Goal: Complete application form: Complete application form

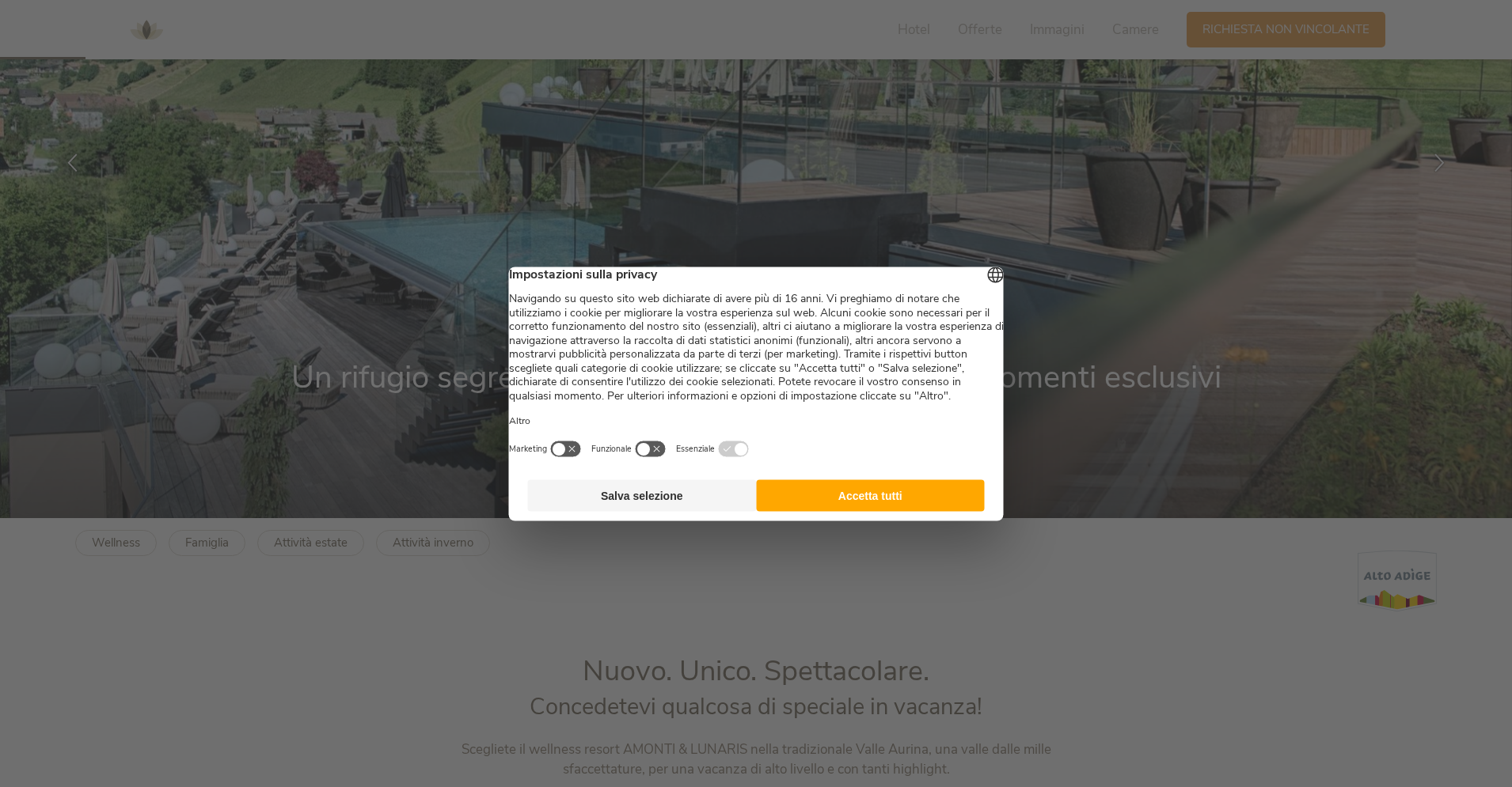
click at [842, 509] on button "Accetta tutti" at bounding box center [871, 495] width 229 height 31
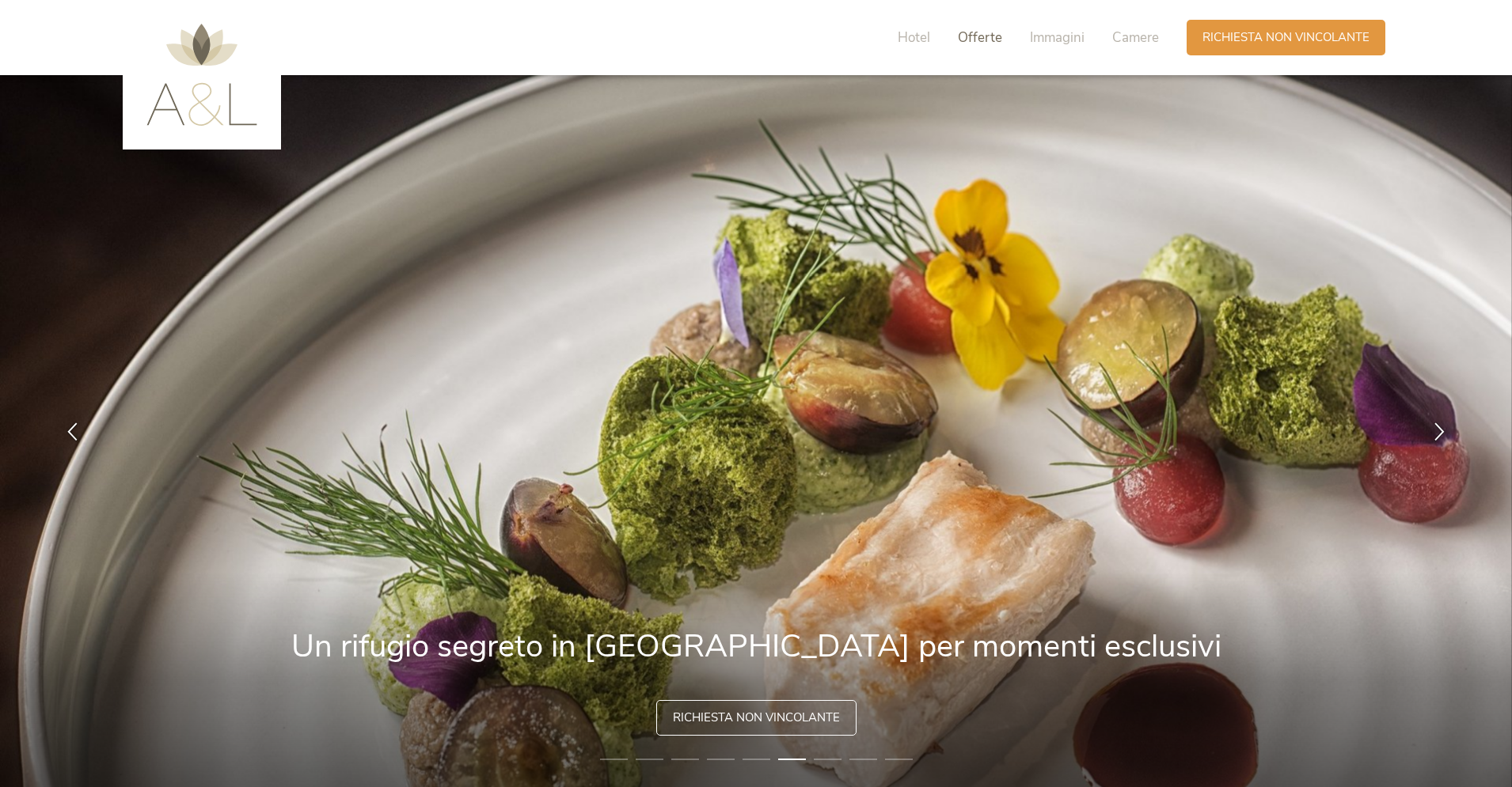
click at [998, 42] on span "Offerte" at bounding box center [980, 38] width 45 height 18
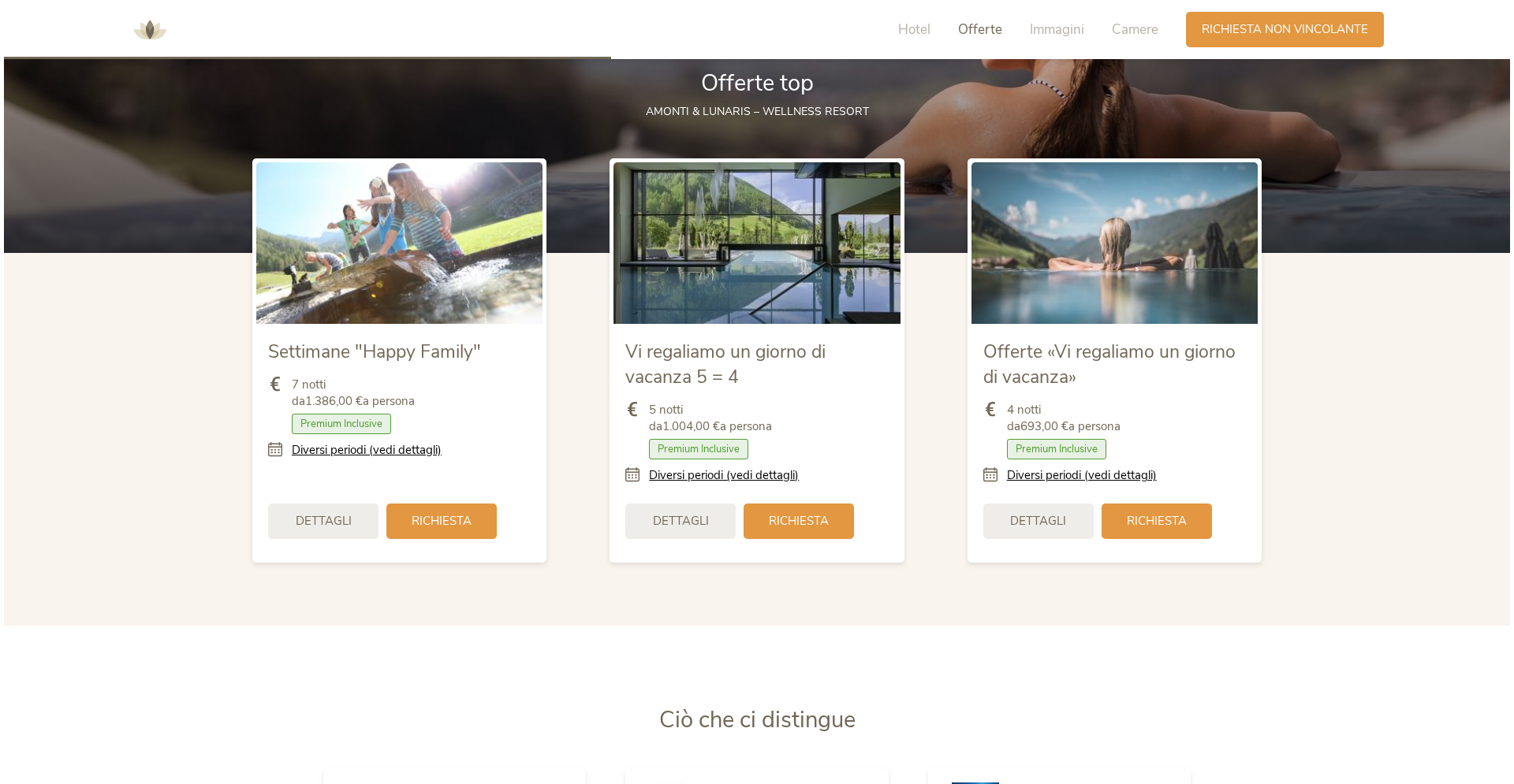
scroll to position [1918, 0]
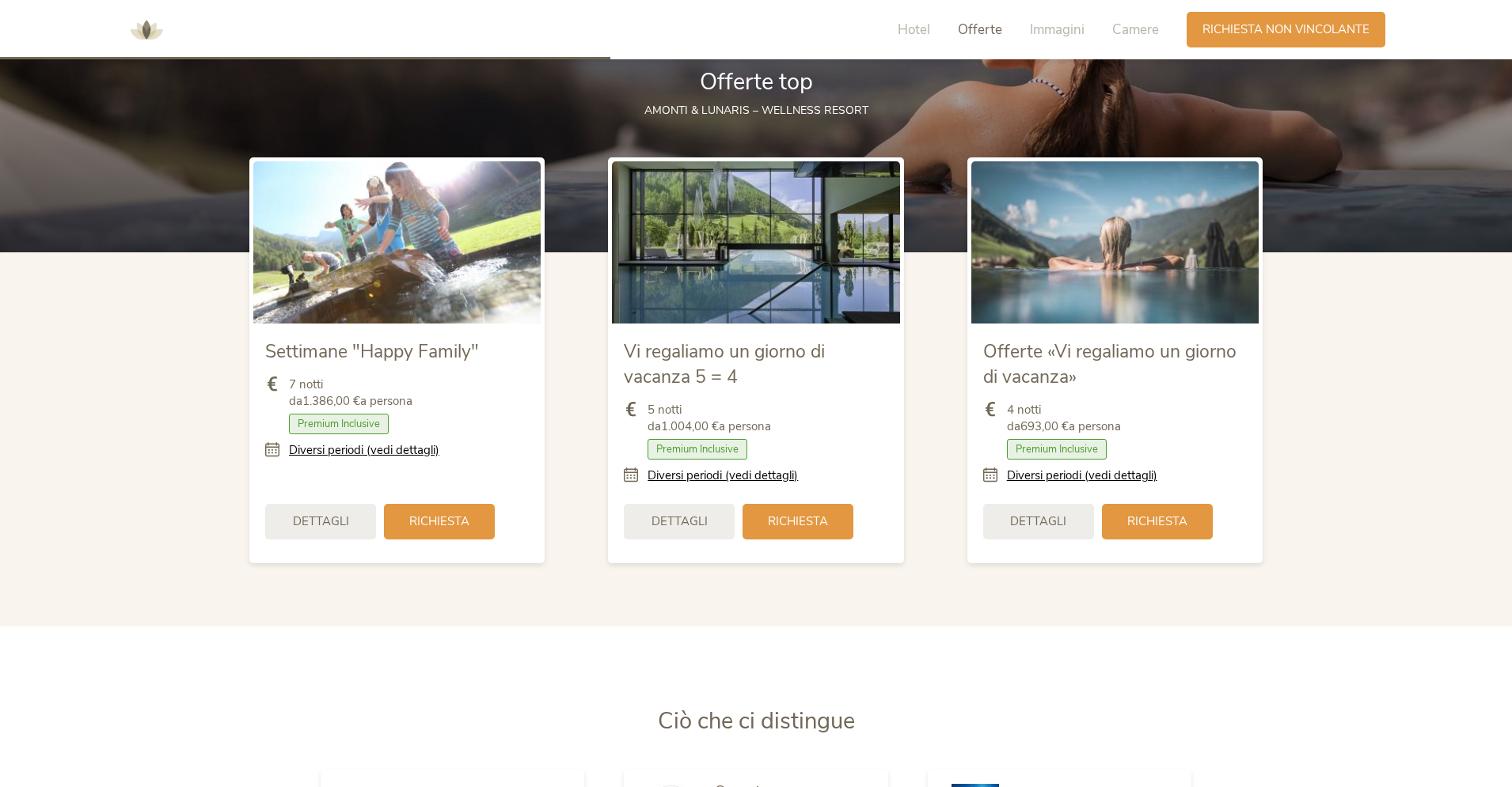
click at [275, 448] on icon at bounding box center [277, 451] width 24 height 16
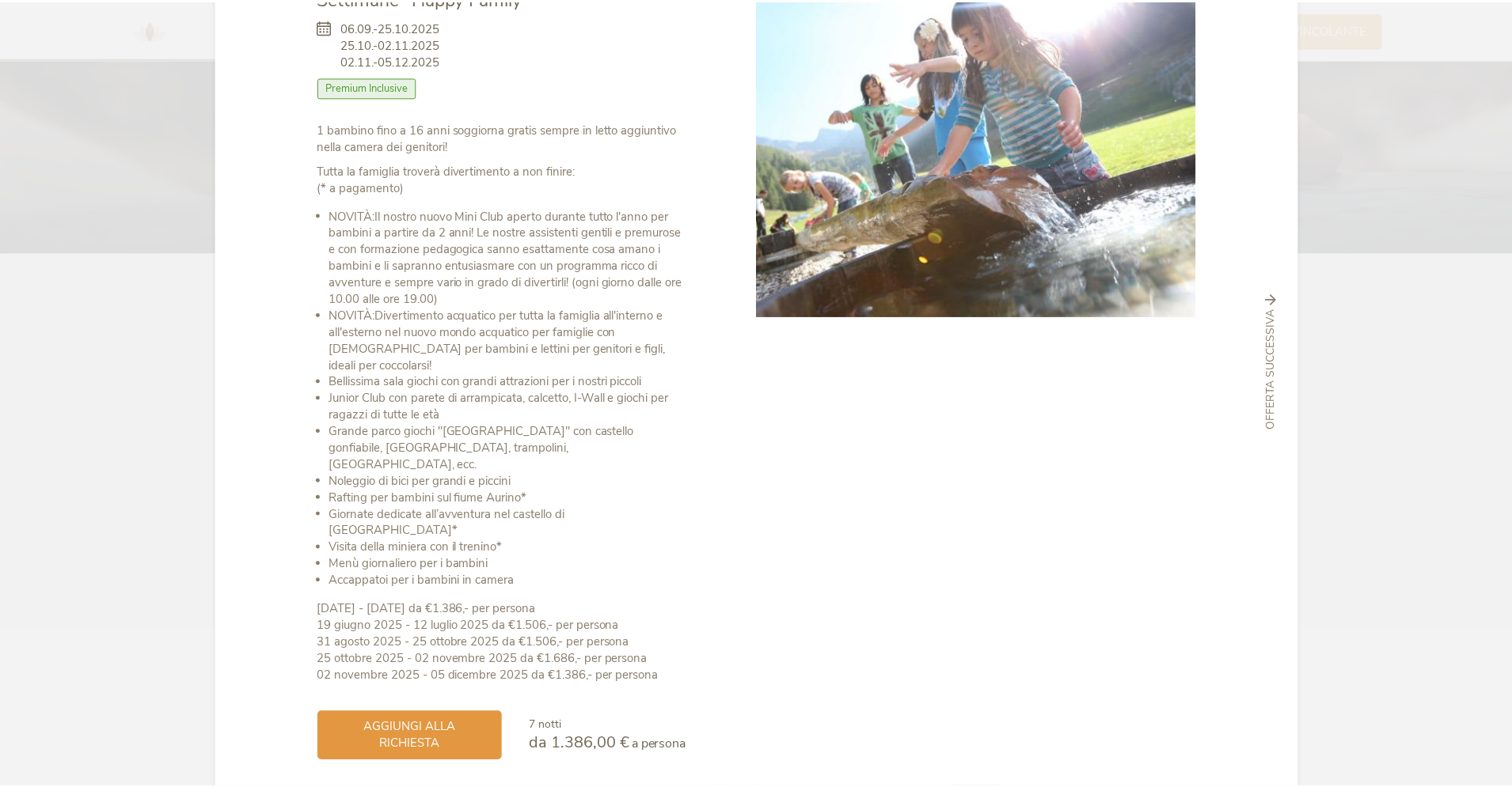
scroll to position [0, 0]
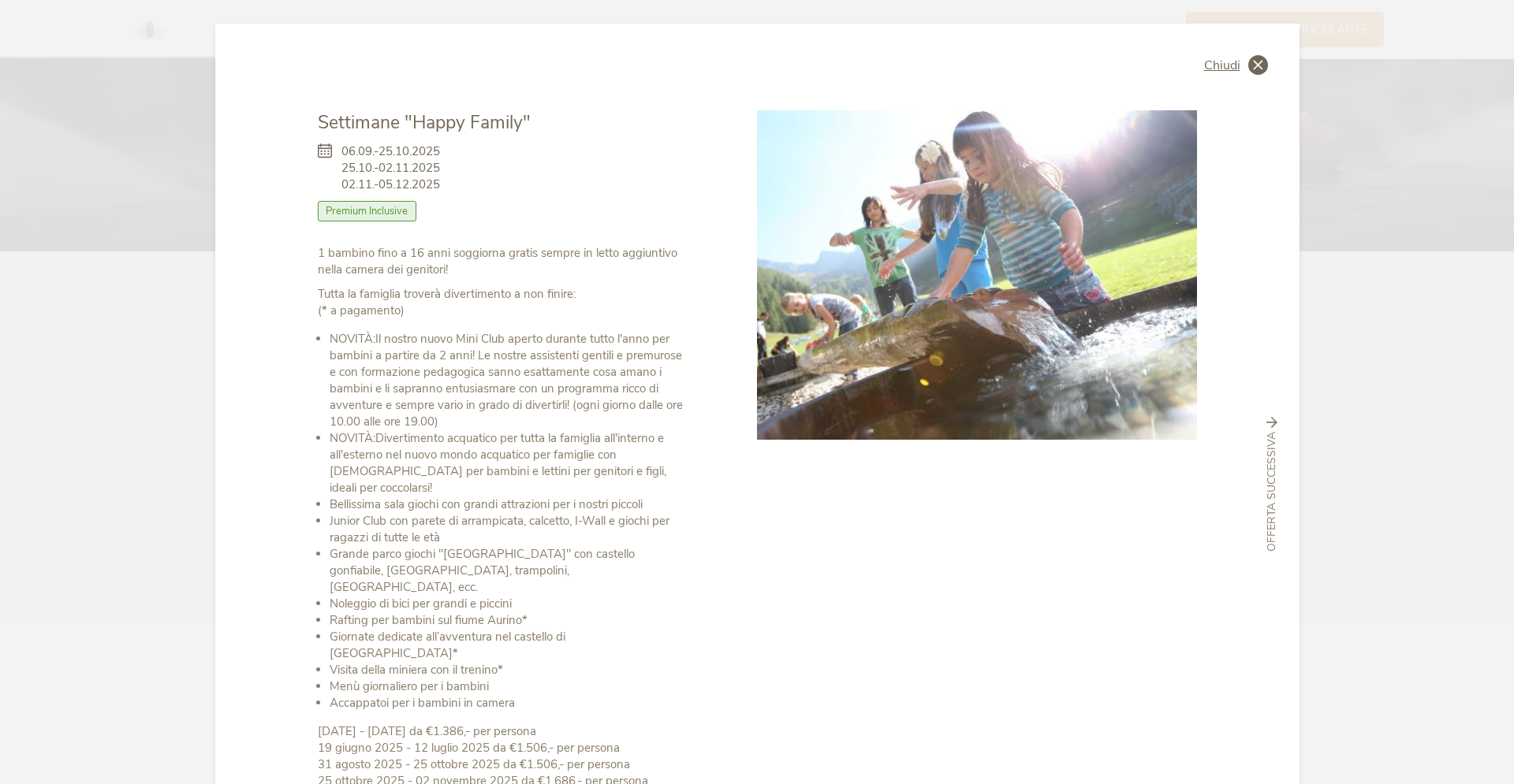
click at [1259, 62] on icon at bounding box center [1258, 65] width 20 height 20
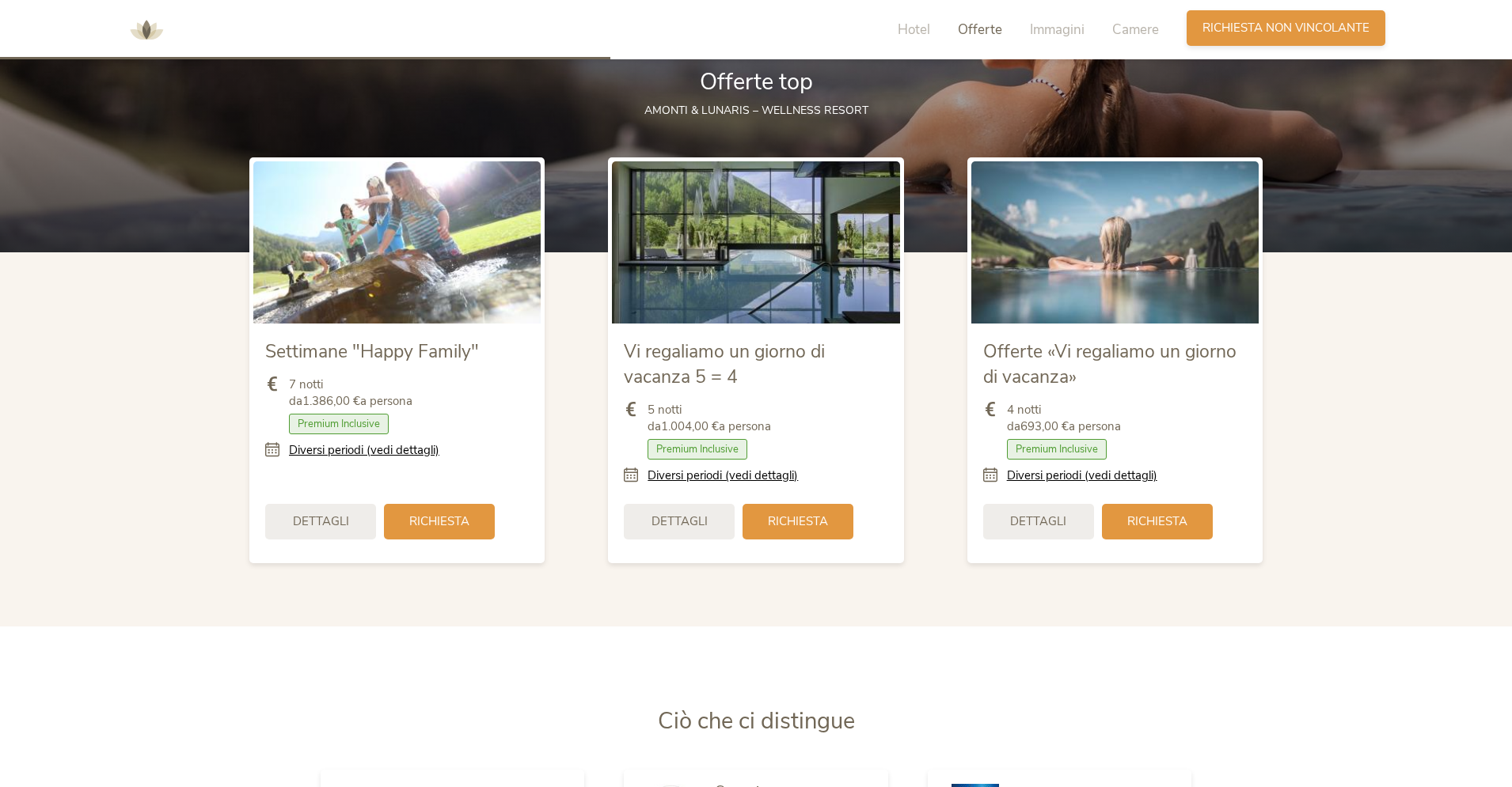
click at [1294, 34] on div "Richiesta [PERSON_NAME] non vincolante" at bounding box center [1285, 27] width 199 height 35
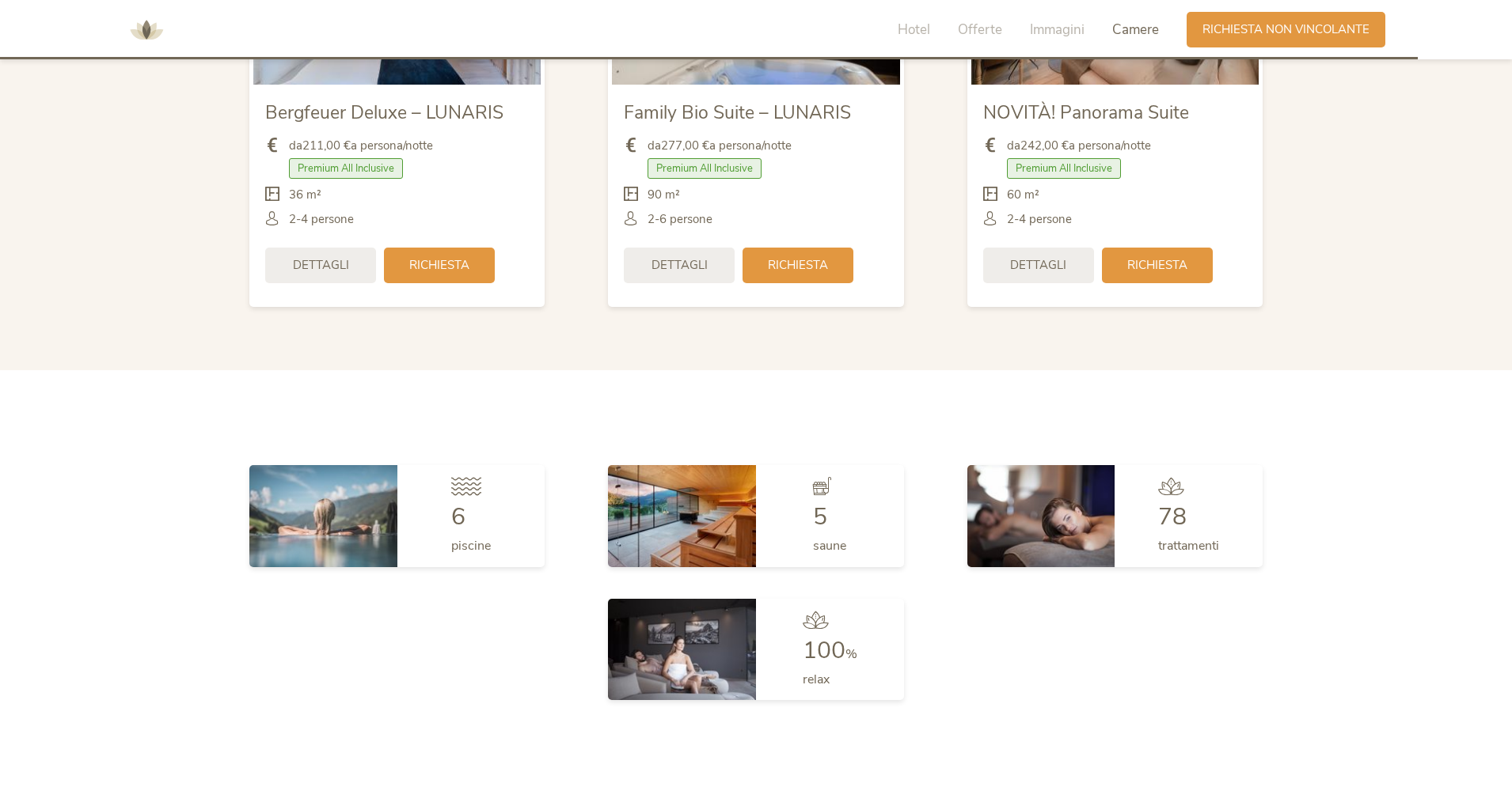
scroll to position [4768, 0]
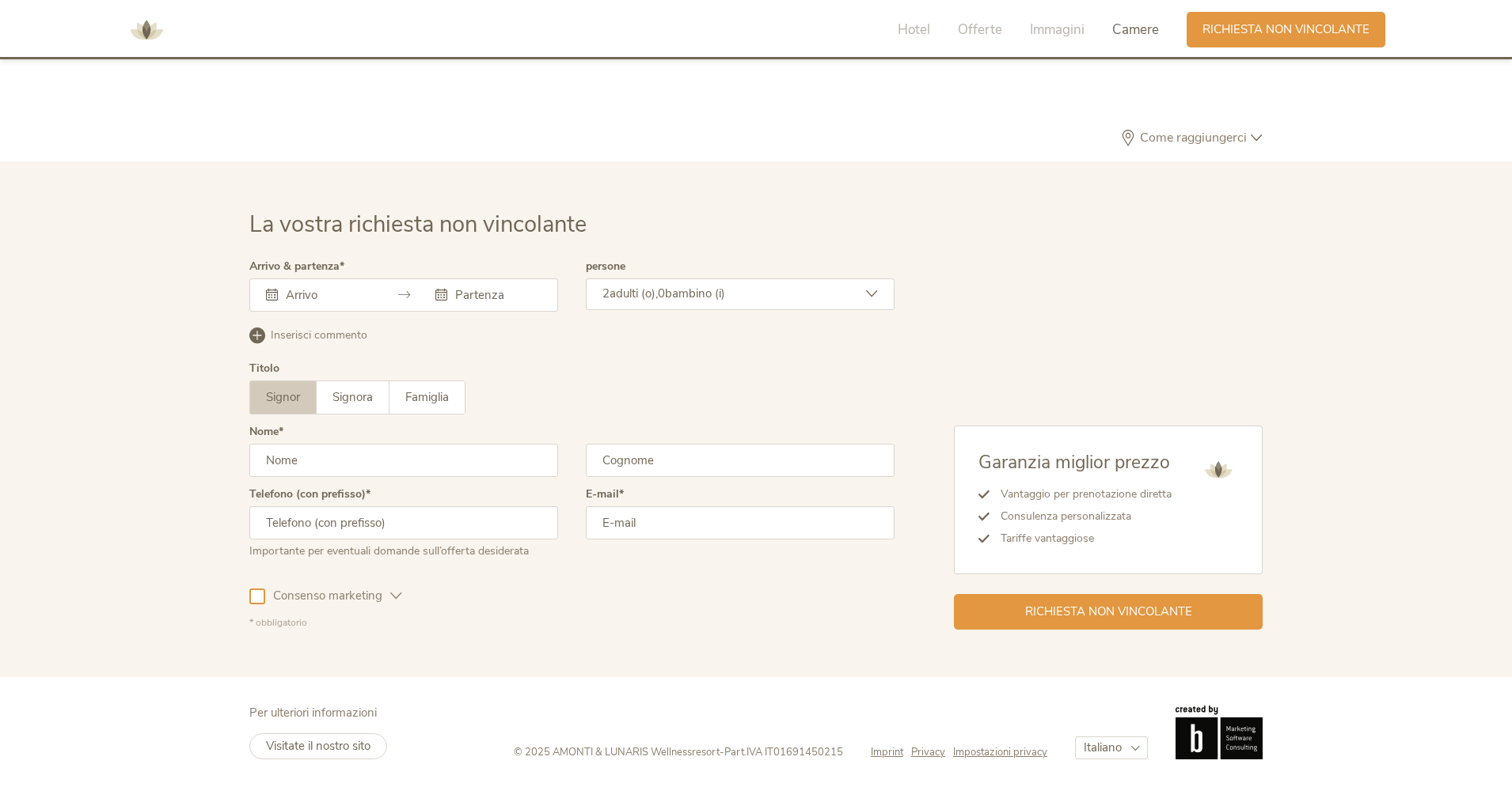
click at [361, 296] on input "text" at bounding box center [326, 295] width 90 height 16
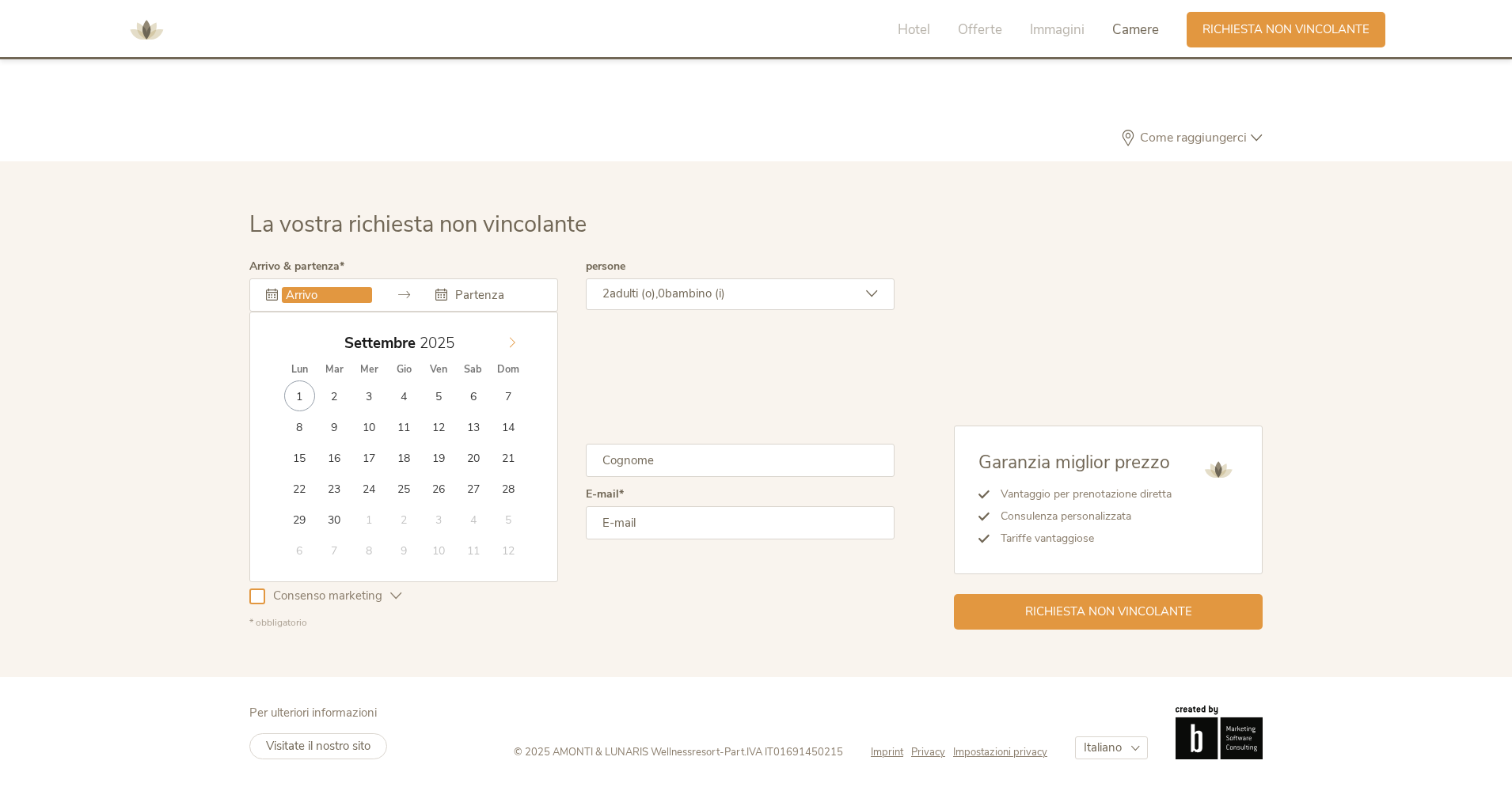
click at [509, 345] on icon at bounding box center [512, 342] width 11 height 11
type input "2026"
click at [509, 345] on icon at bounding box center [512, 342] width 11 height 11
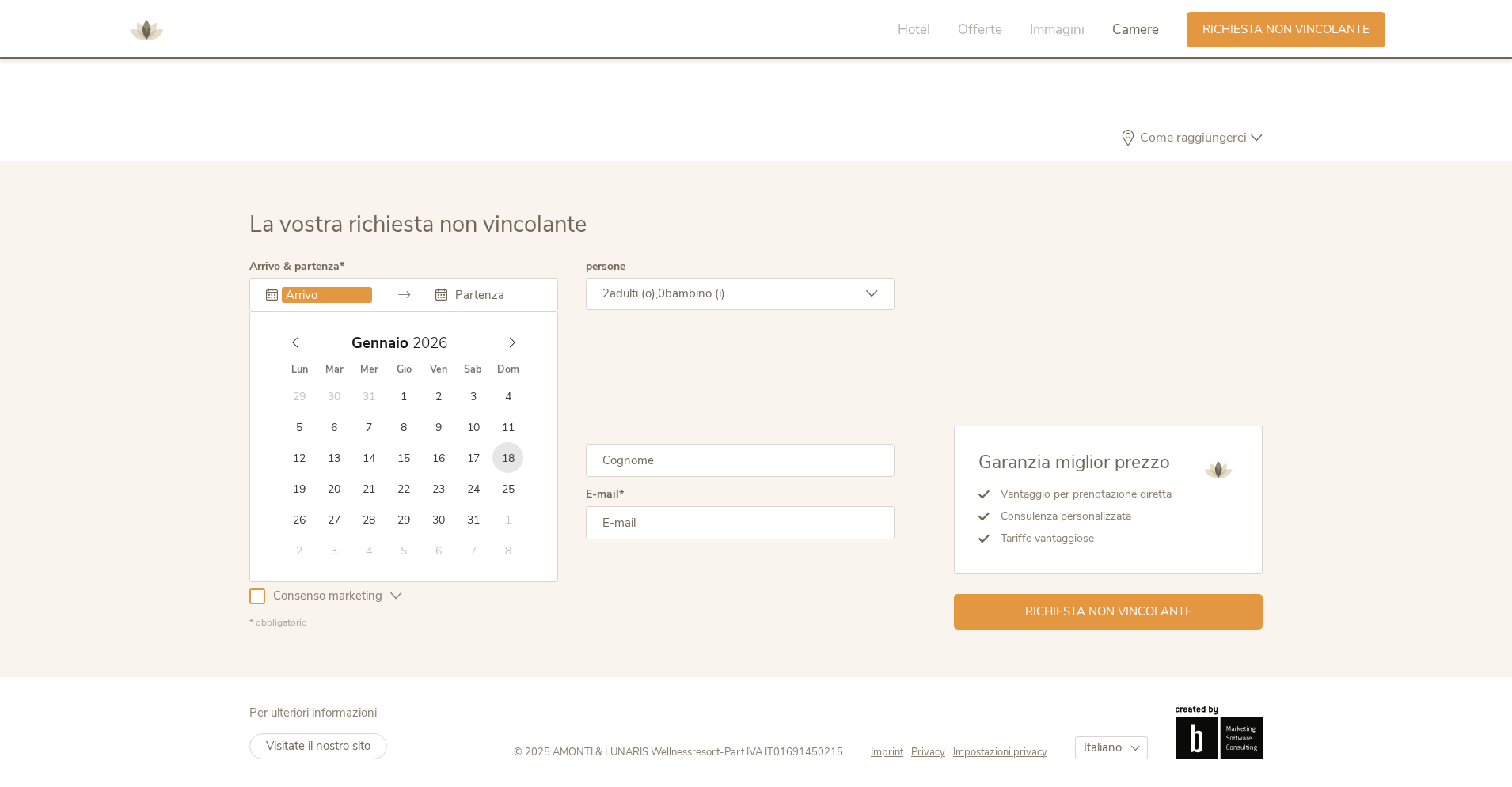
type input "[DATE]"
type input "2026"
type input "[DATE]"
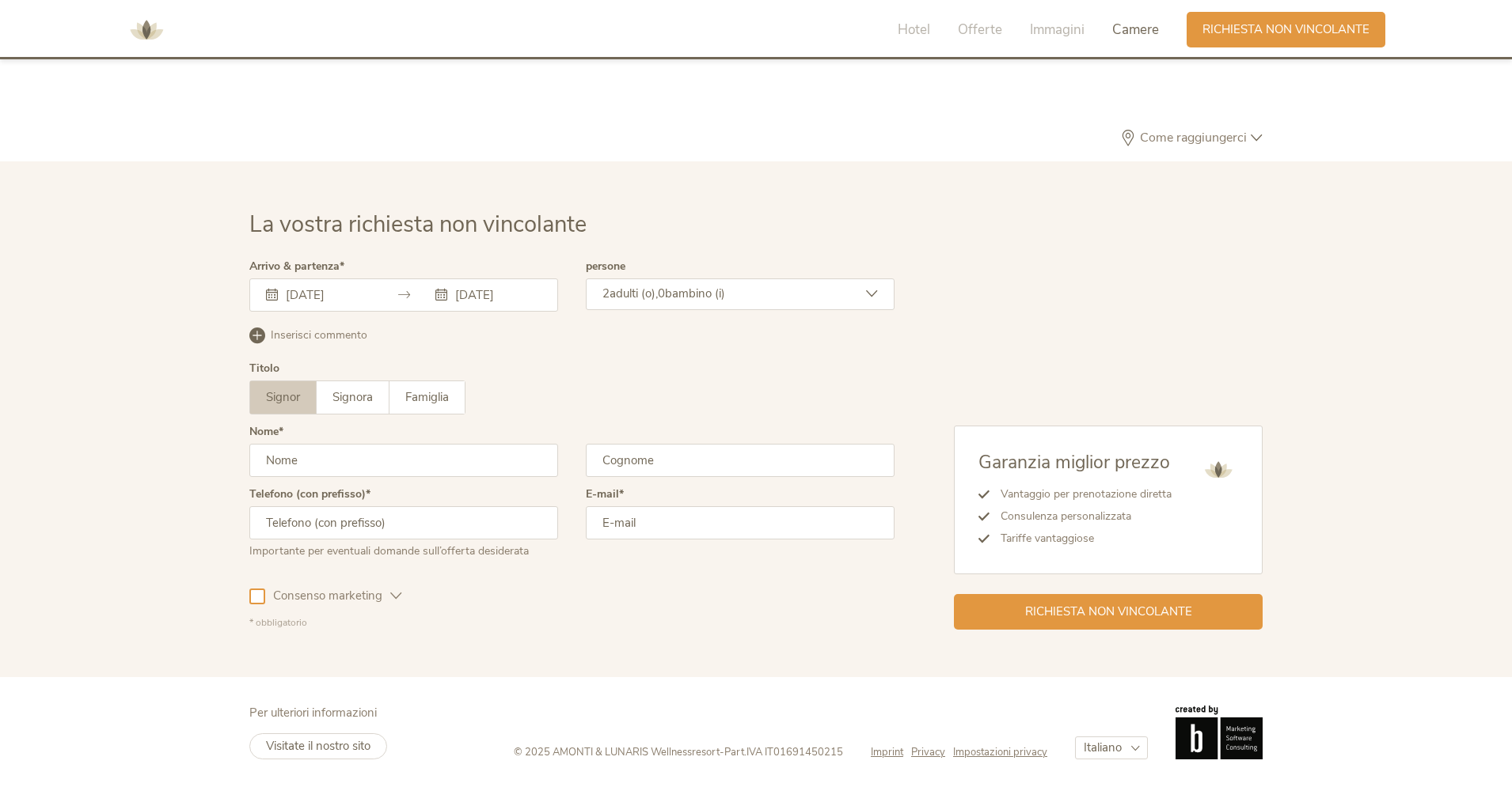
click at [639, 293] on span "adulti (o)," at bounding box center [633, 293] width 49 height 16
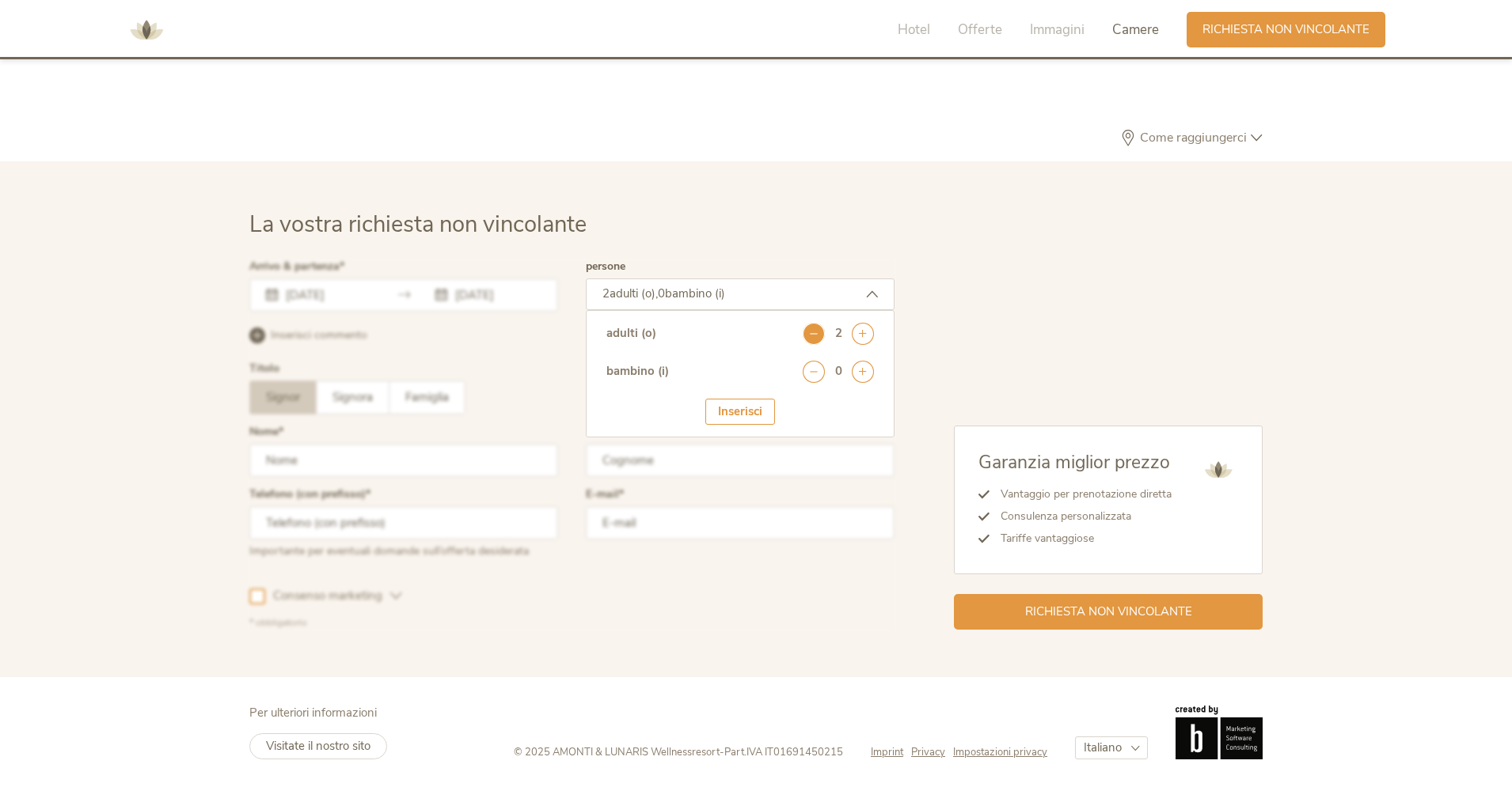
click at [819, 335] on icon at bounding box center [814, 334] width 22 height 22
click at [861, 374] on icon at bounding box center [862, 372] width 22 height 22
click at [851, 418] on select "seleziona 0 1 2 3 4 5 6 7 8 9 10 11 12 13 14 15 16 17" at bounding box center [834, 415] width 78 height 26
select select "6"
click at [765, 467] on div "Inserisci" at bounding box center [740, 461] width 70 height 26
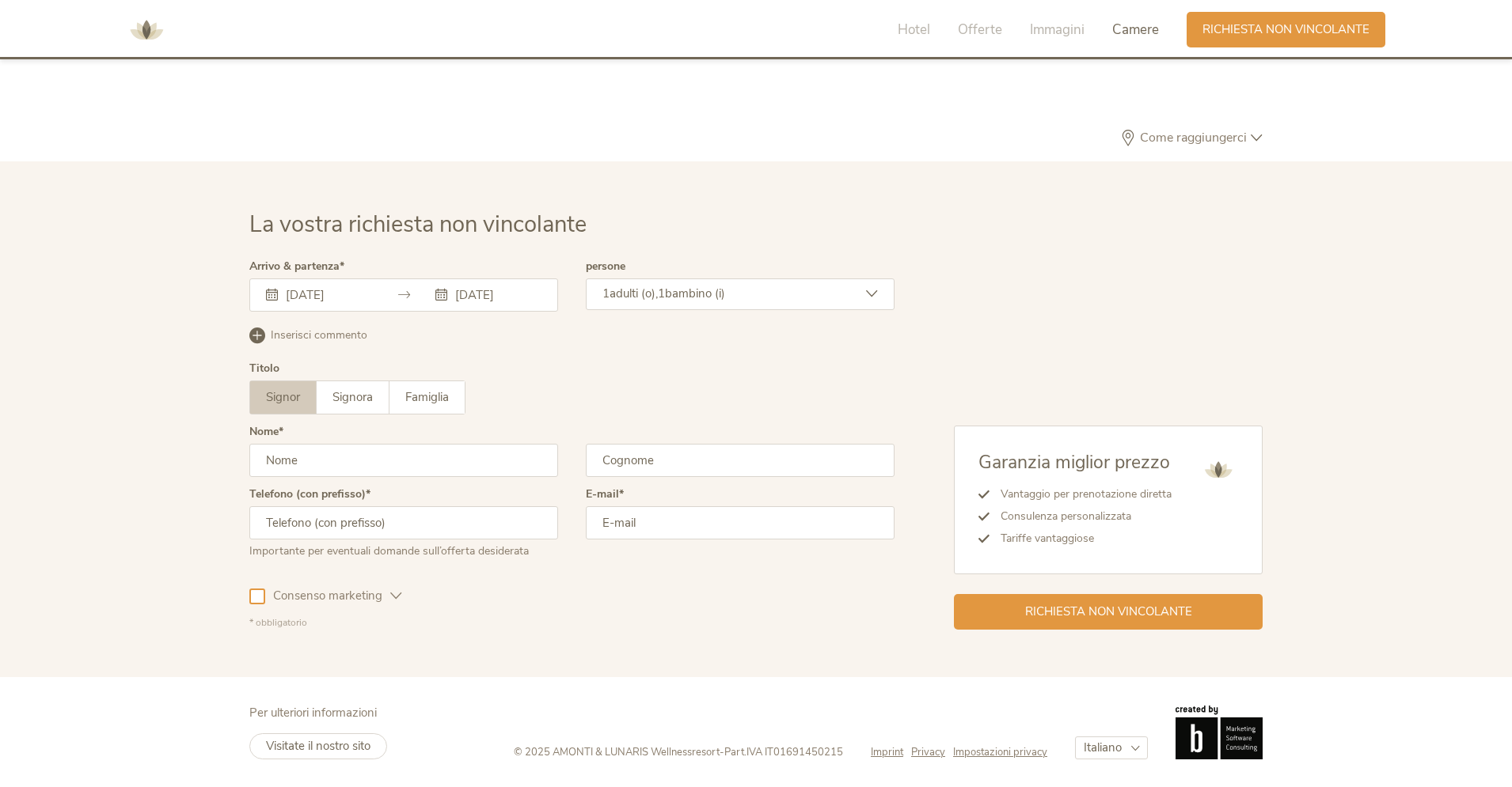
drag, startPoint x: 313, startPoint y: 463, endPoint x: 326, endPoint y: 476, distance: 18.4
click at [314, 464] on input "text" at bounding box center [403, 461] width 309 height 33
type input "[PERSON_NAME]"
click at [633, 453] on input "text" at bounding box center [740, 461] width 309 height 33
type input "Baccini"
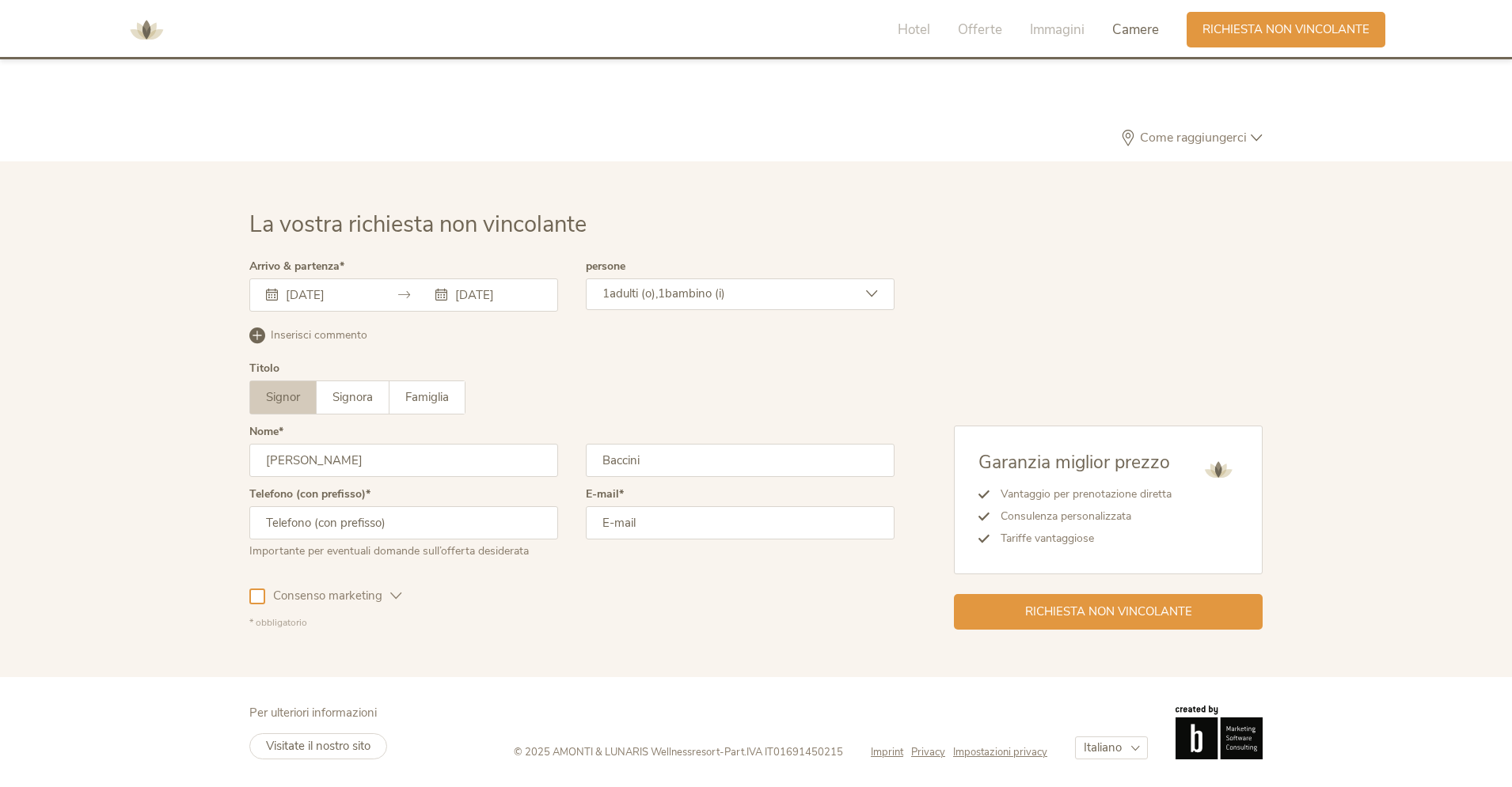
click at [439, 528] on input "text" at bounding box center [403, 523] width 309 height 33
type input "3387504063"
click at [680, 515] on input "email" at bounding box center [740, 523] width 309 height 33
type input "[EMAIL_ADDRESS][DOMAIN_NAME]"
click at [386, 589] on span "Consenso marketing" at bounding box center [328, 596] width 125 height 16
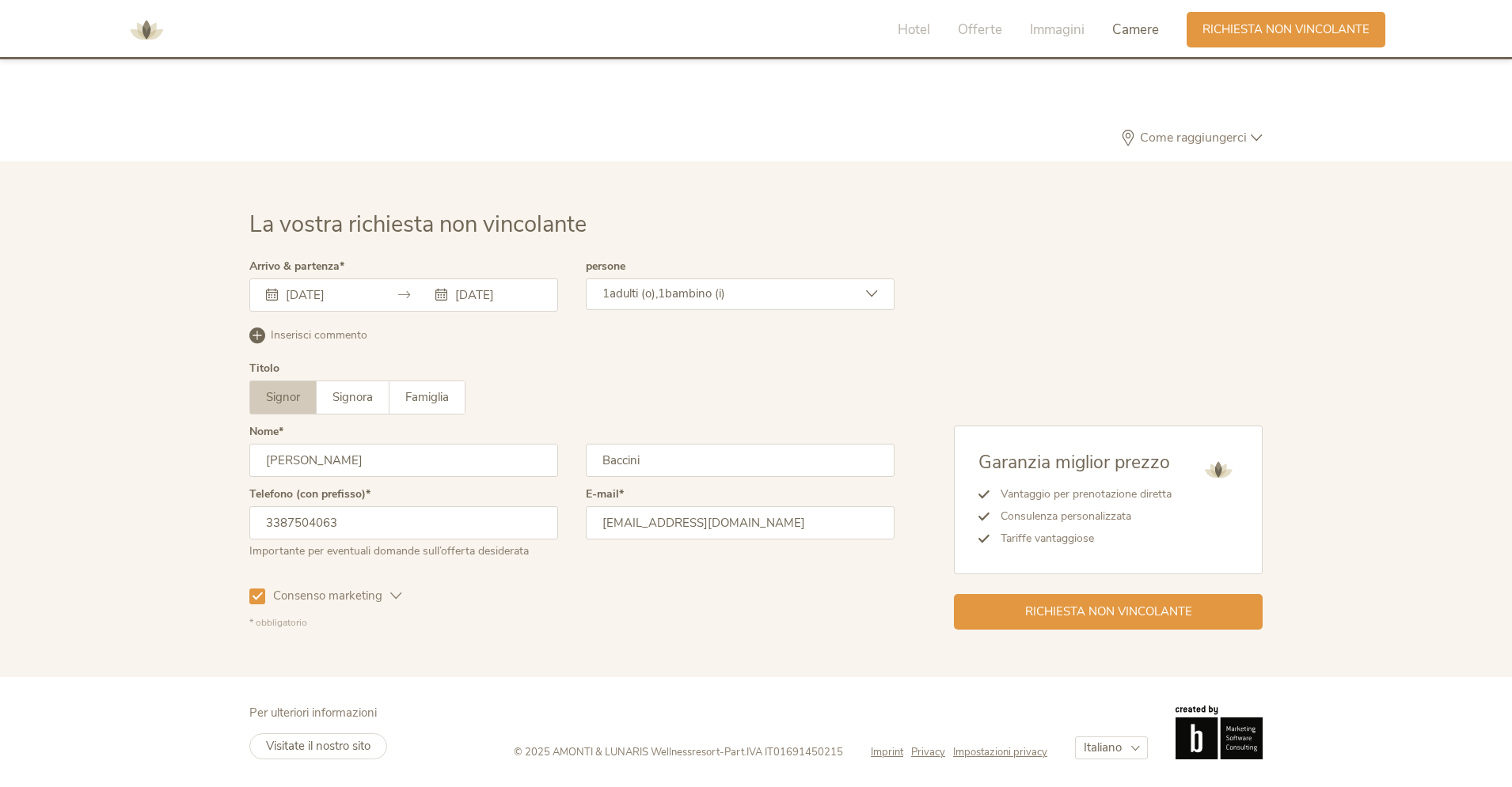
click at [258, 594] on icon at bounding box center [257, 596] width 10 height 10
click at [254, 597] on div at bounding box center [256, 596] width 16 height 16
click at [1068, 599] on div "Richiesta non vincolante" at bounding box center [1108, 610] width 309 height 35
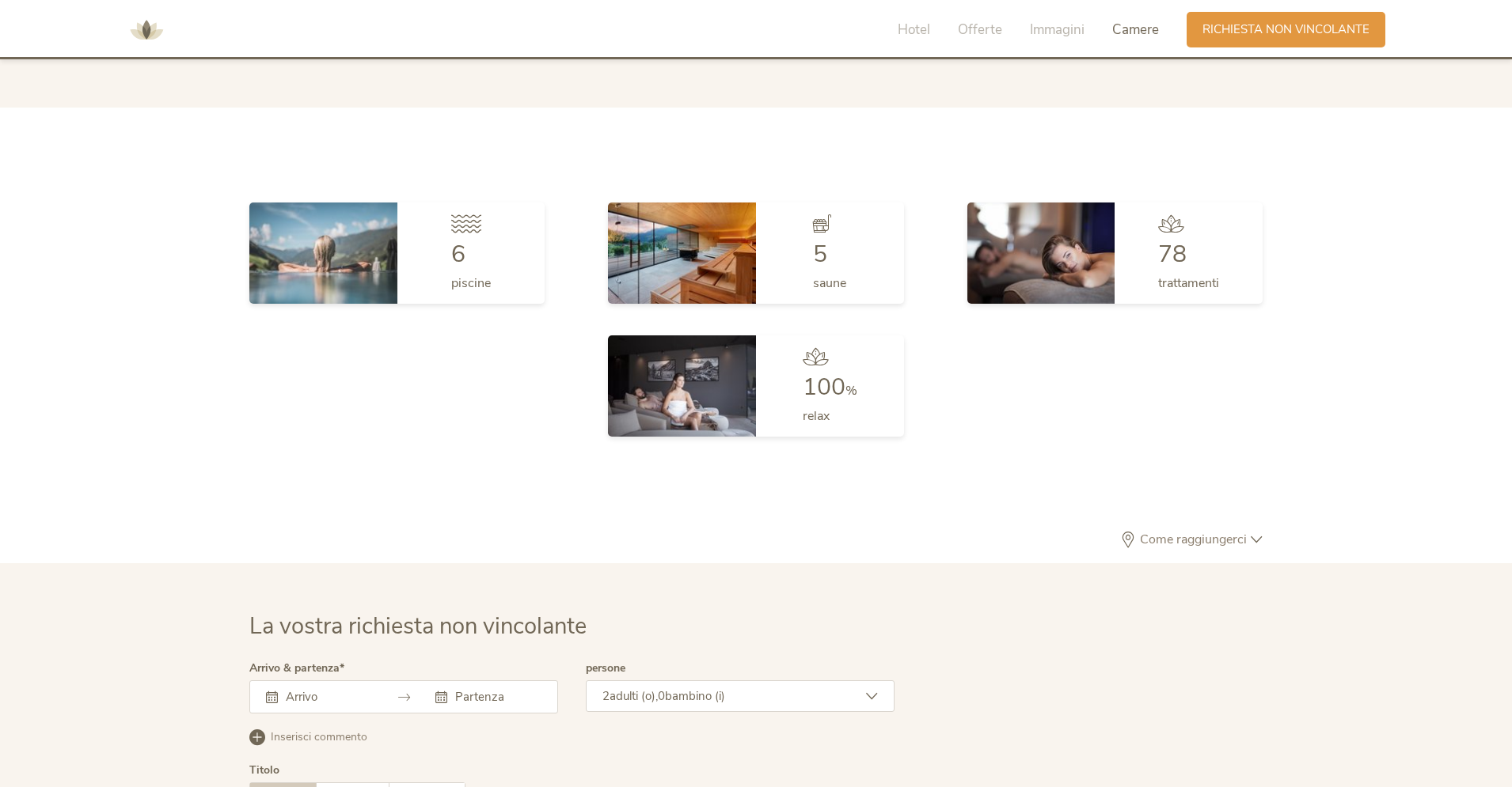
scroll to position [4768, 0]
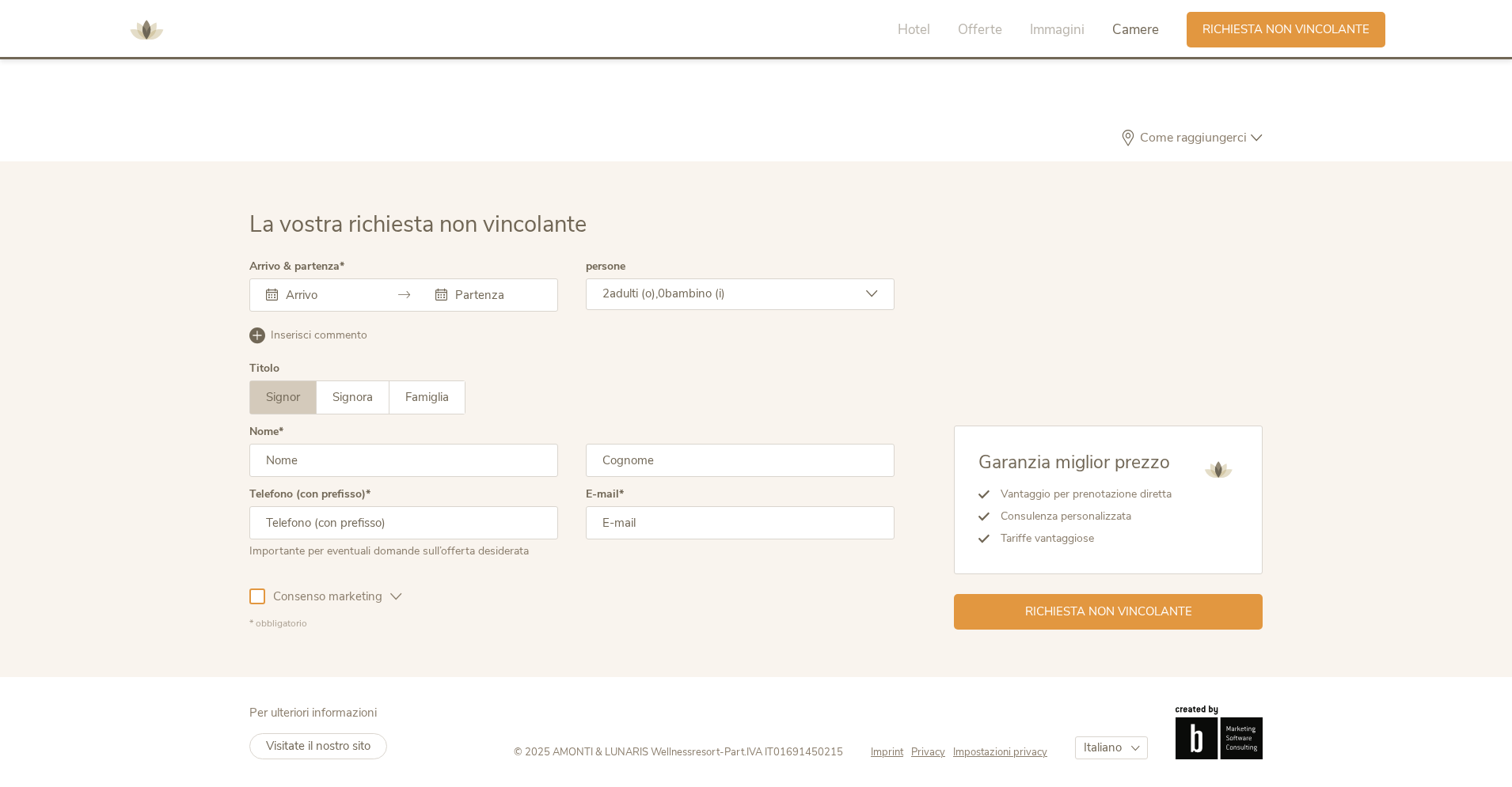
click at [327, 302] on input "text" at bounding box center [326, 295] width 90 height 16
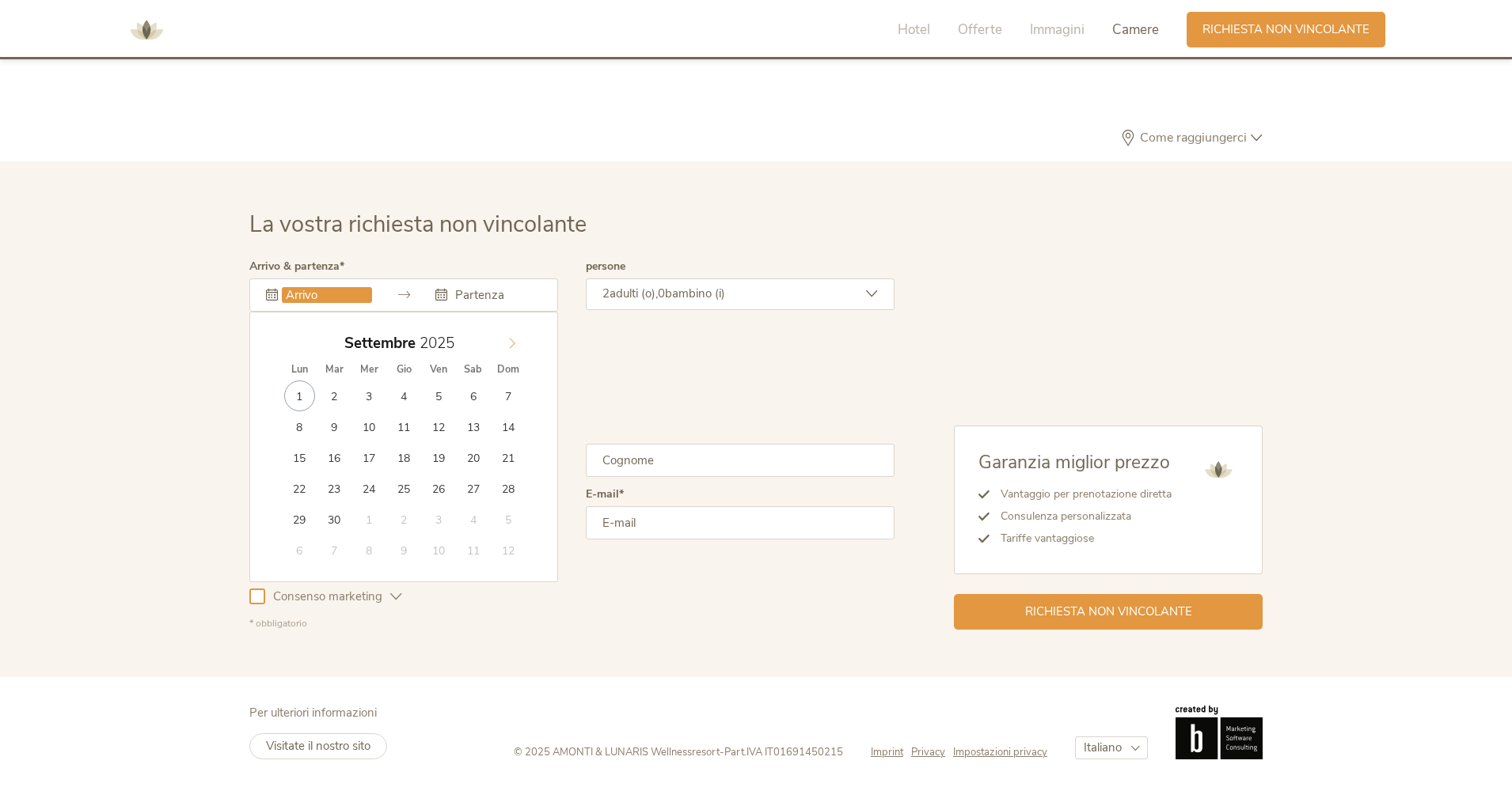
click at [514, 344] on icon at bounding box center [512, 343] width 11 height 11
type input "2026"
click at [514, 344] on icon at bounding box center [512, 343] width 11 height 11
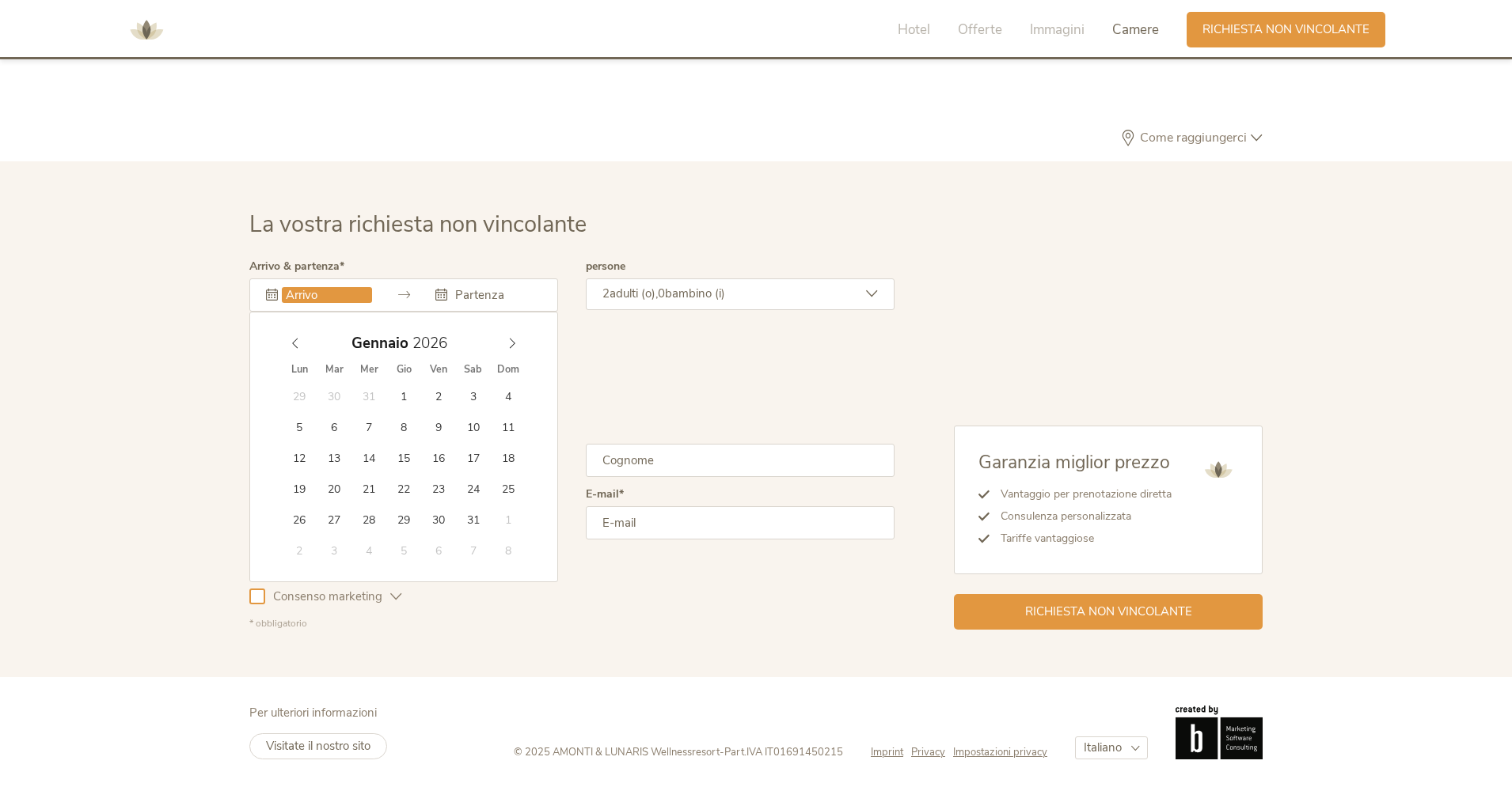
click at [747, 203] on div "La vostra richiesta non vincolante Arrivo & partenza Gennaio 2026 Lun Mar Mer G…" at bounding box center [756, 419] width 1512 height 516
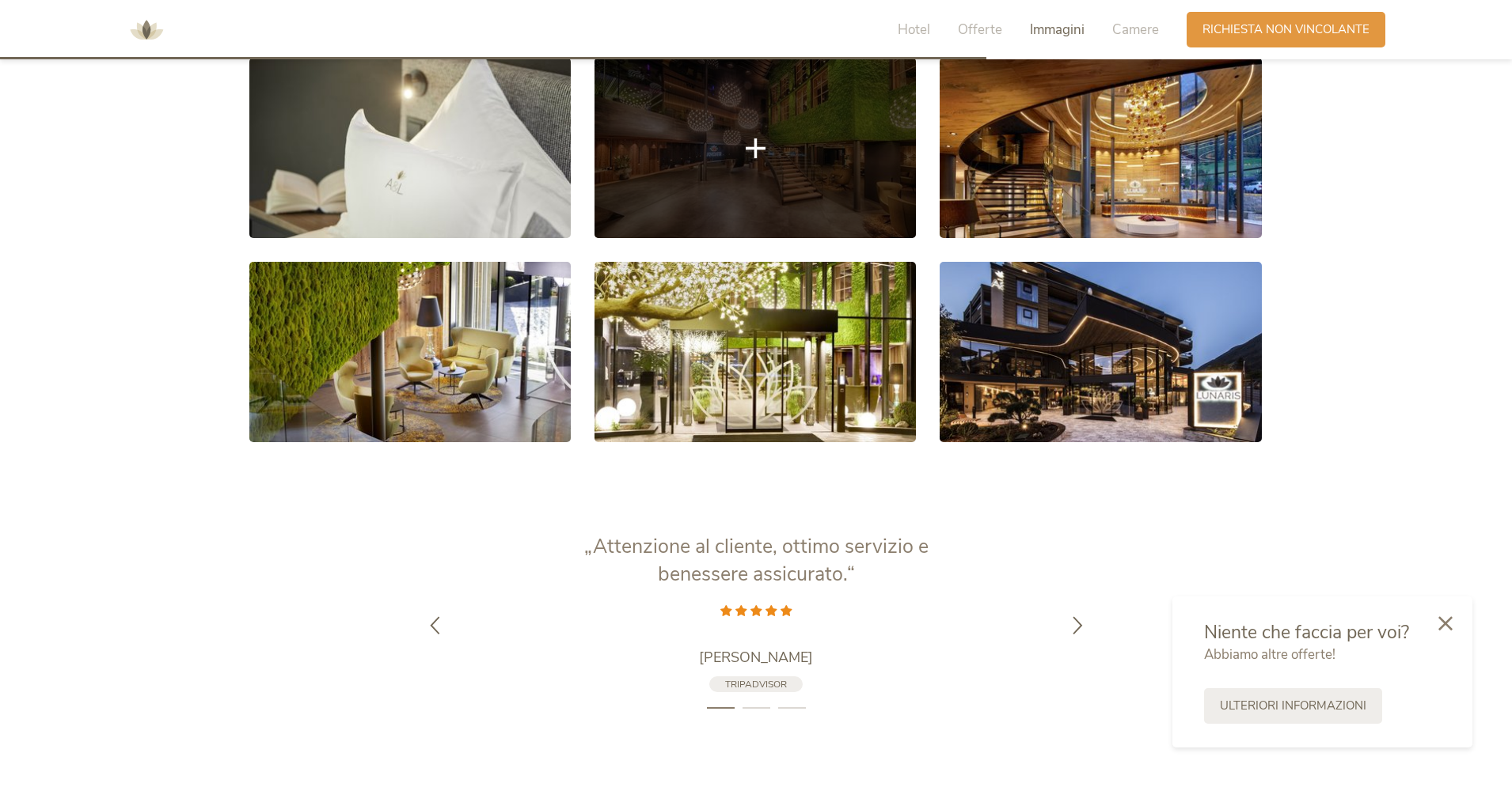
scroll to position [3113, 0]
